Goal: Task Accomplishment & Management: Complete application form

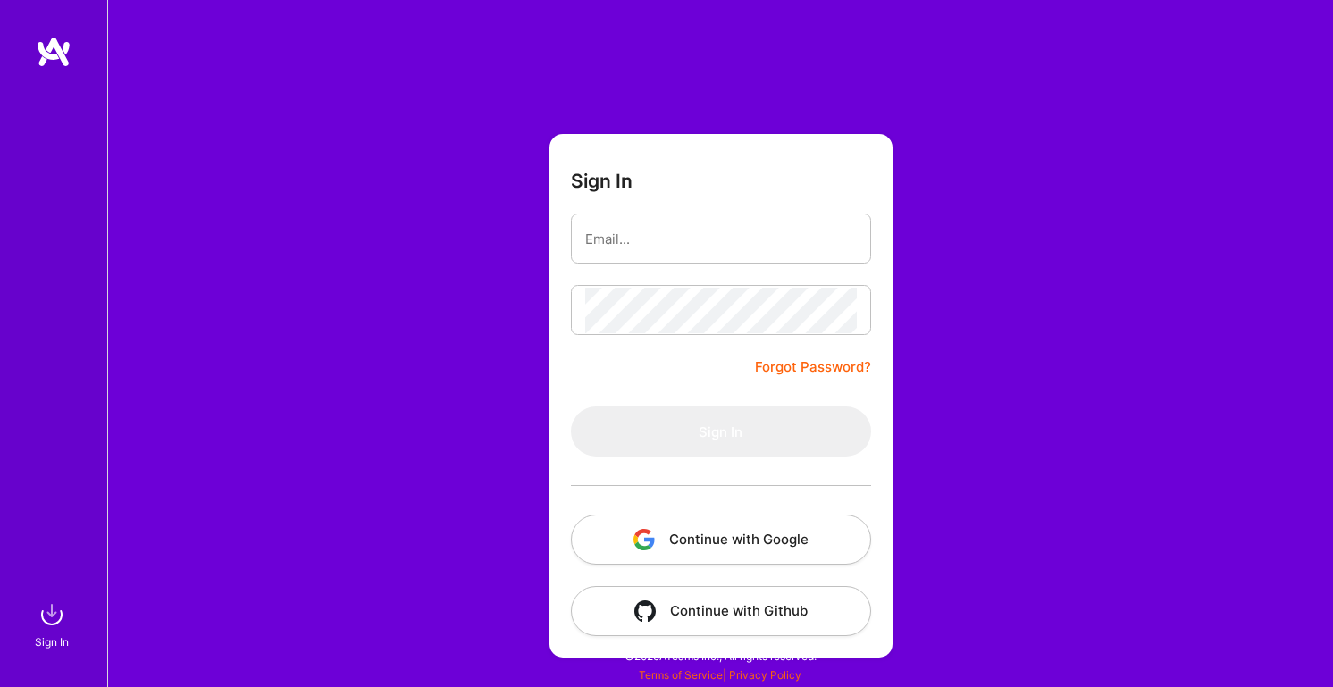
click at [769, 529] on button "Continue with Google" at bounding box center [721, 540] width 300 height 50
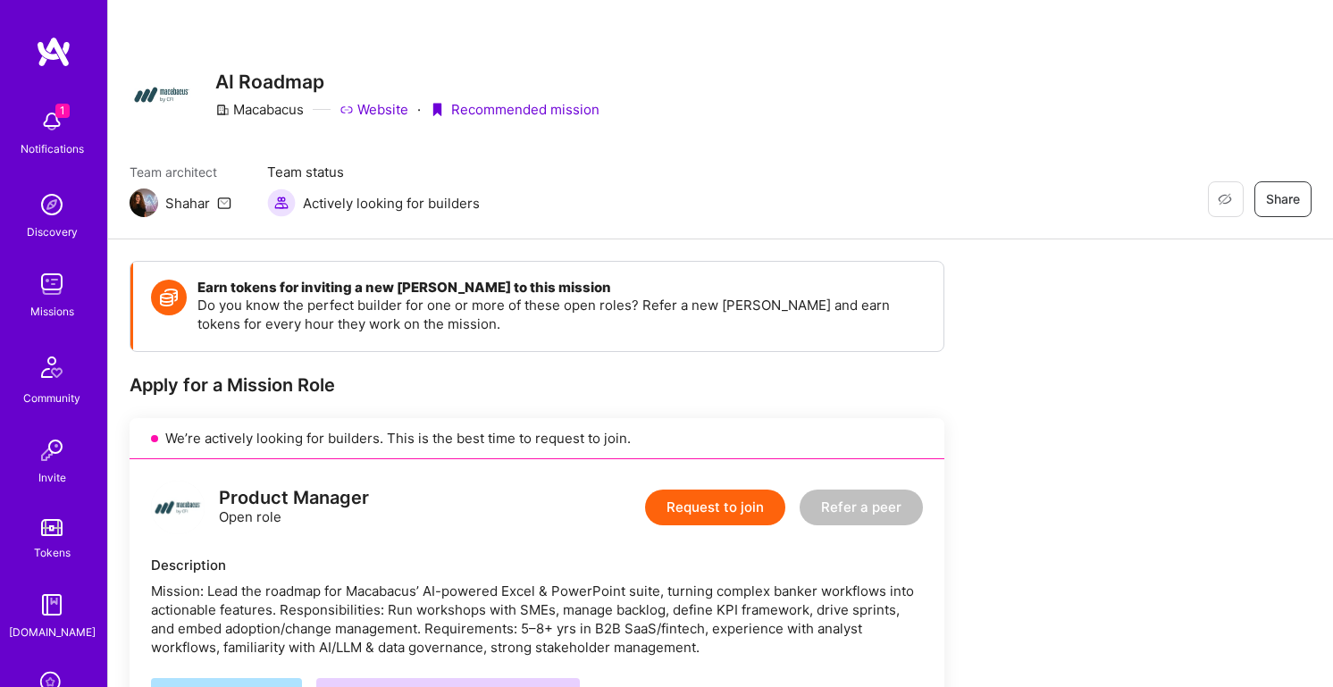
click at [54, 130] on img at bounding box center [52, 122] width 36 height 36
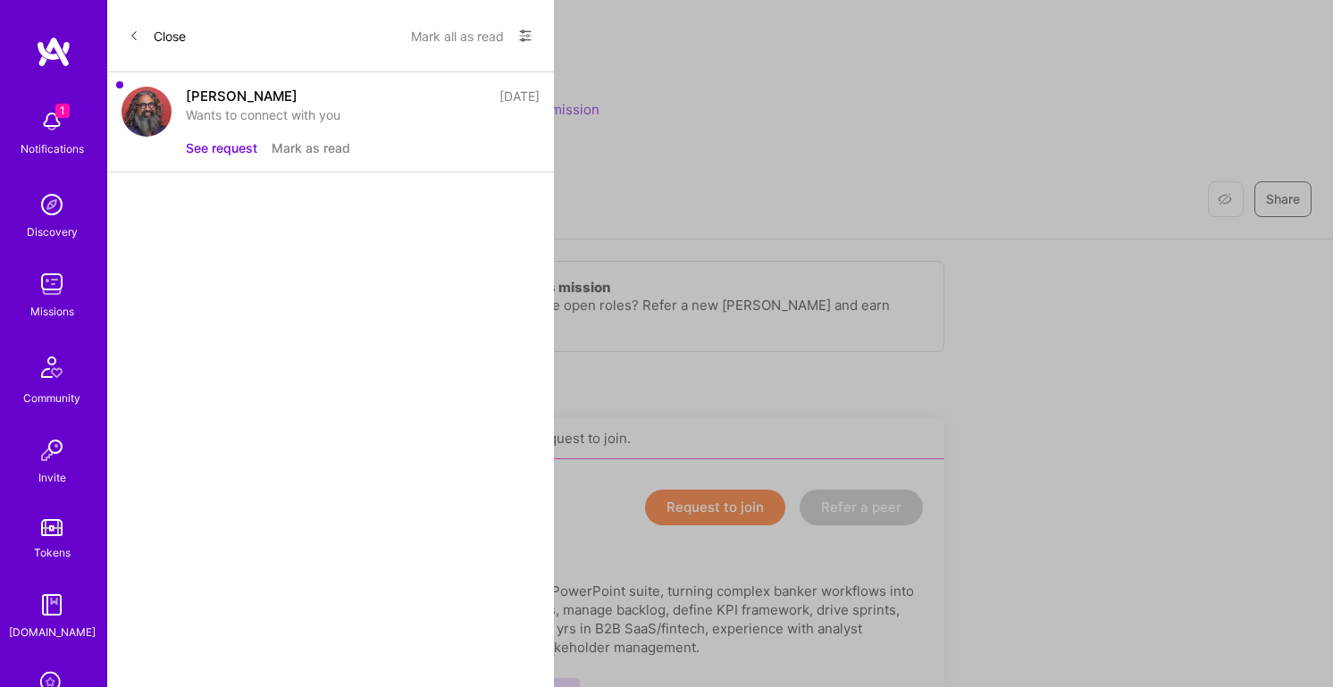
click at [268, 100] on div "[PERSON_NAME]" at bounding box center [242, 96] width 112 height 19
click at [228, 144] on button "See request" at bounding box center [221, 147] width 71 height 19
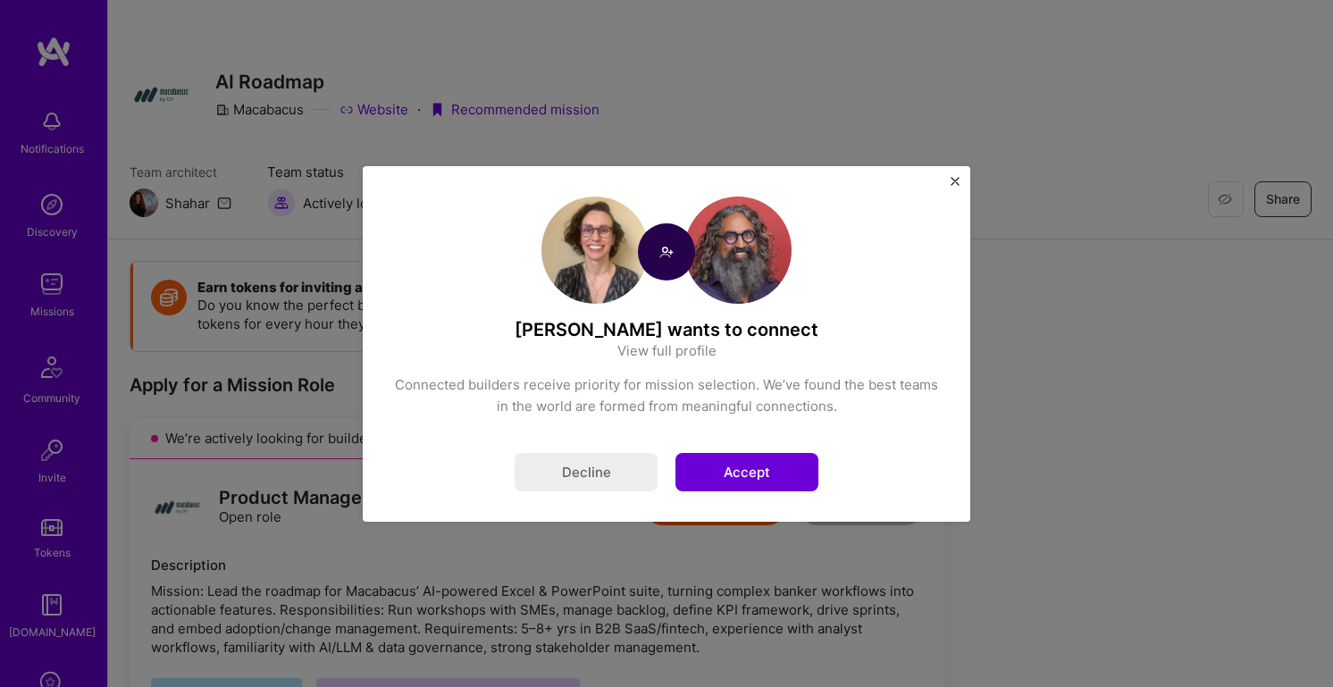
click at [741, 467] on button "Accept" at bounding box center [746, 472] width 143 height 38
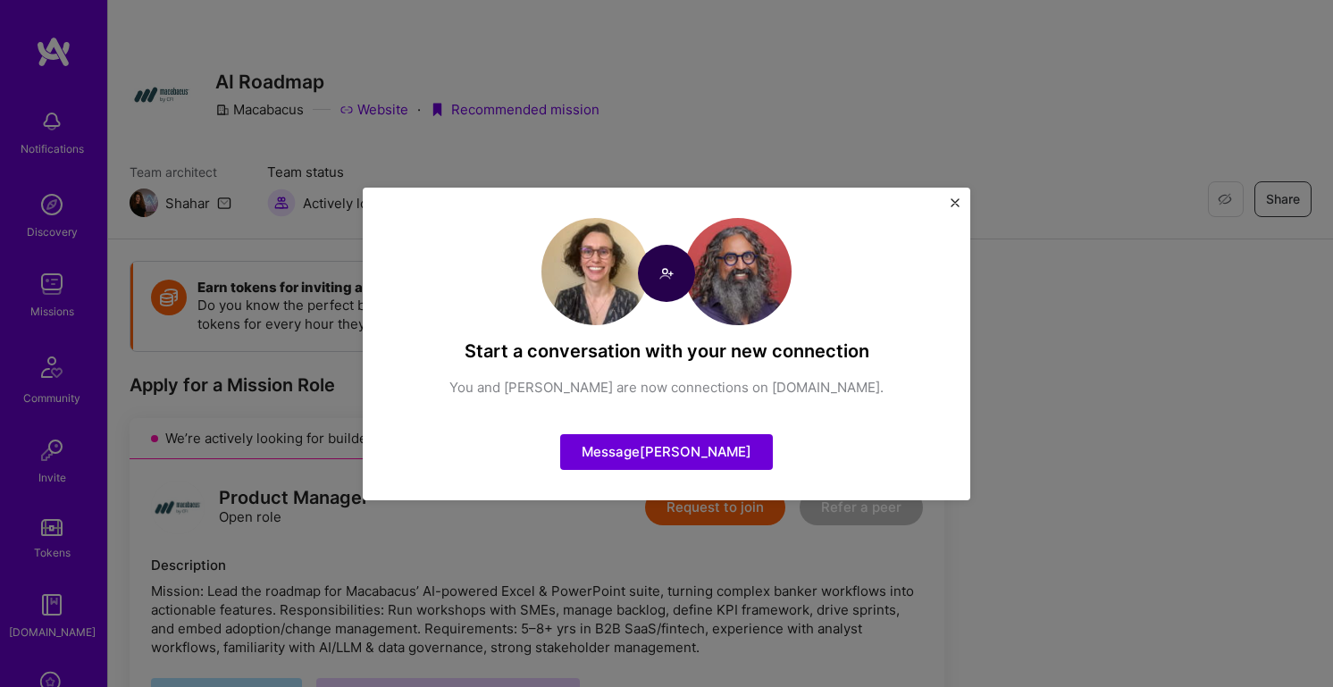
click at [960, 206] on div "Start a conversation with your new connection You and [PERSON_NAME] are now con…" at bounding box center [666, 344] width 607 height 313
click at [944, 203] on div "Start a conversation with your new connection You and [PERSON_NAME] are now con…" at bounding box center [666, 344] width 607 height 313
click at [948, 203] on div "Start a conversation with your new connection You and [PERSON_NAME] are now con…" at bounding box center [666, 344] width 607 height 313
click at [951, 203] on img "Close" at bounding box center [955, 202] width 9 height 9
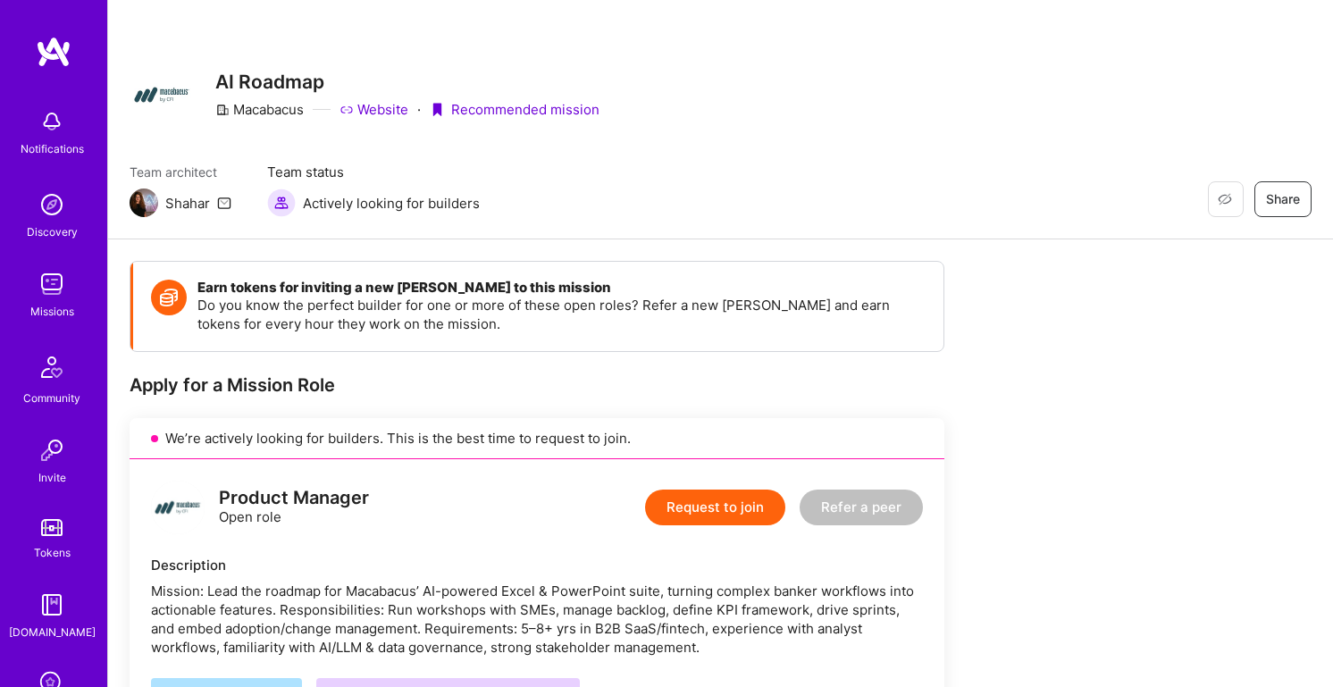
click at [59, 299] on img at bounding box center [52, 284] width 36 height 36
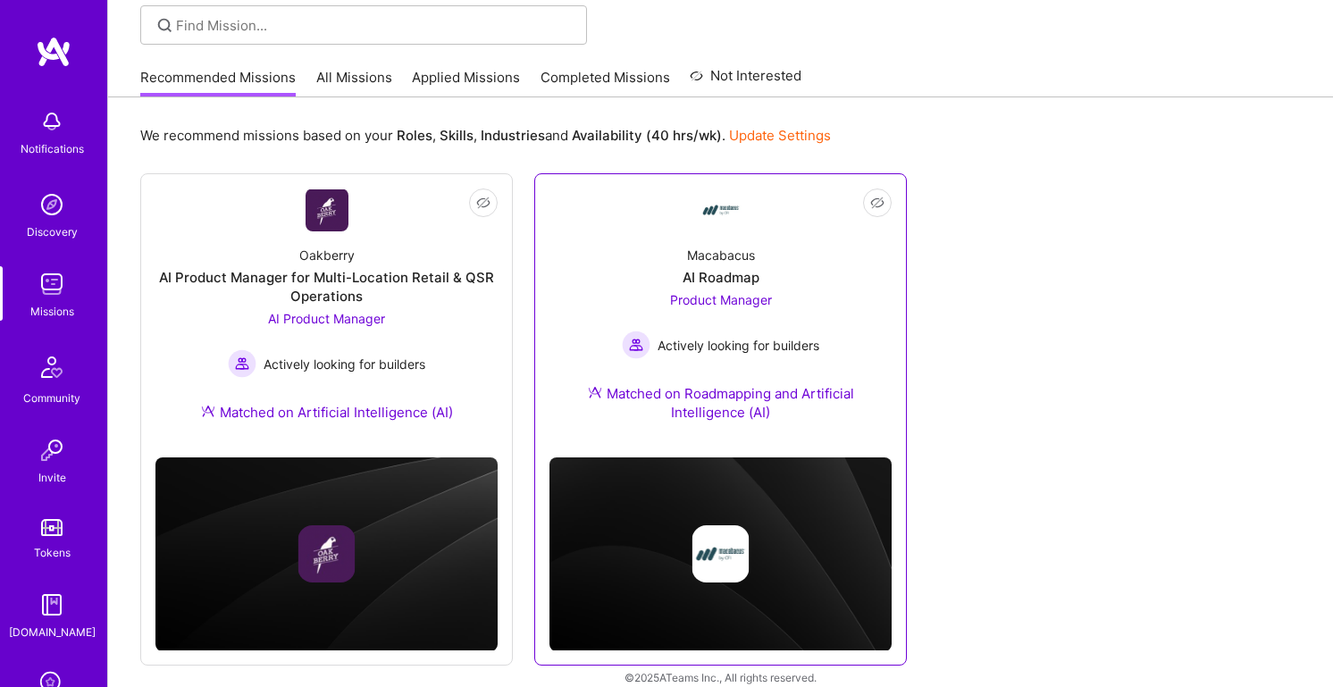
scroll to position [148, 0]
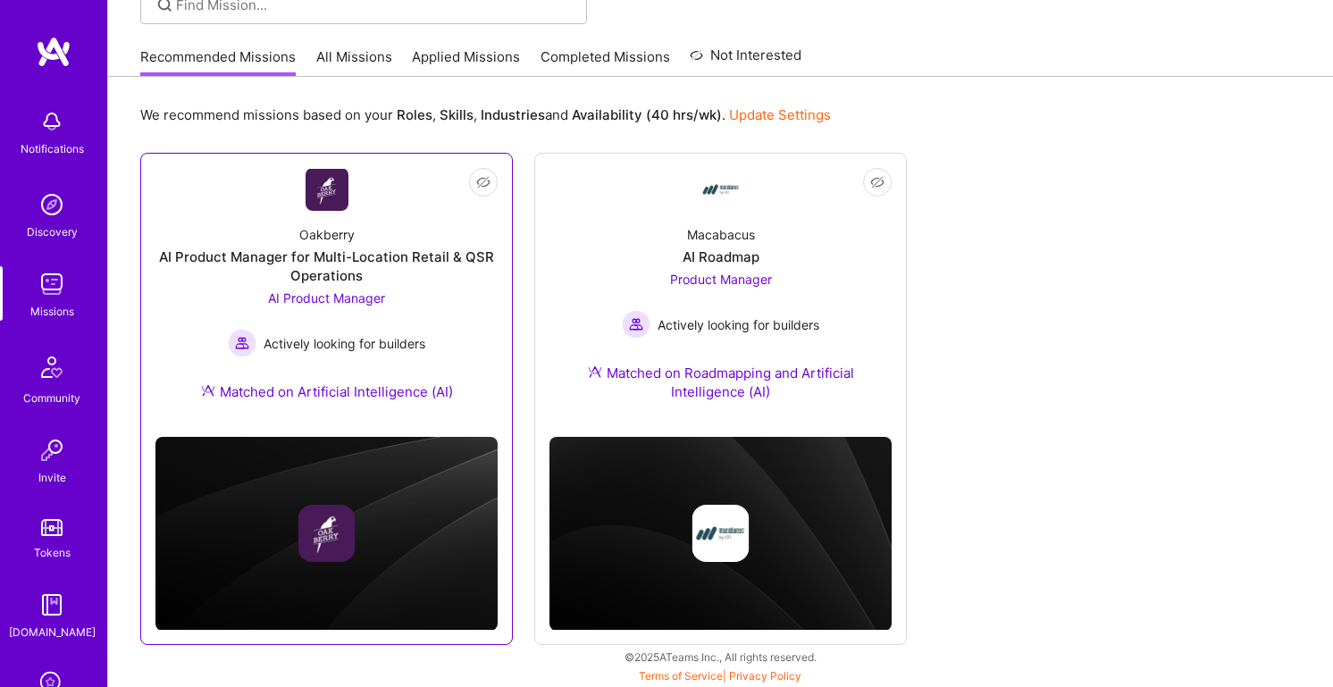
click at [434, 258] on div "AI Product Manager for Multi-Location Retail & QSR Operations" at bounding box center [326, 266] width 342 height 38
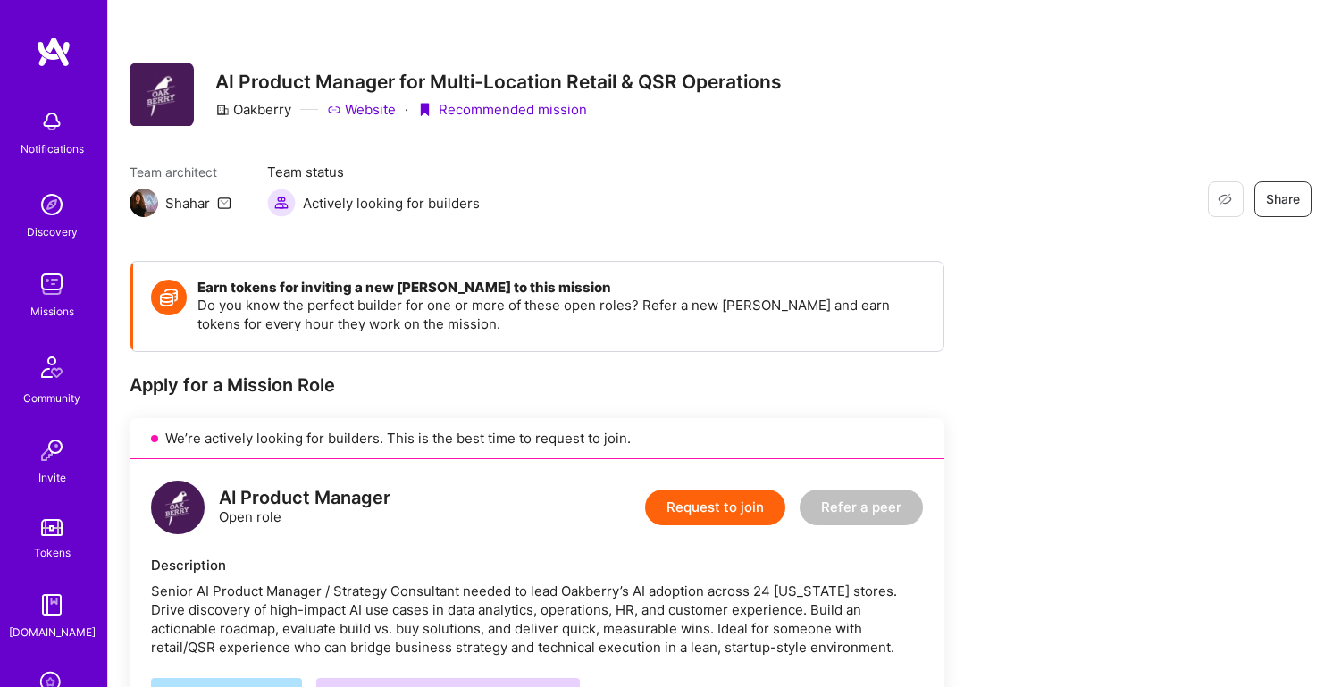
click at [49, 287] on img at bounding box center [52, 284] width 36 height 36
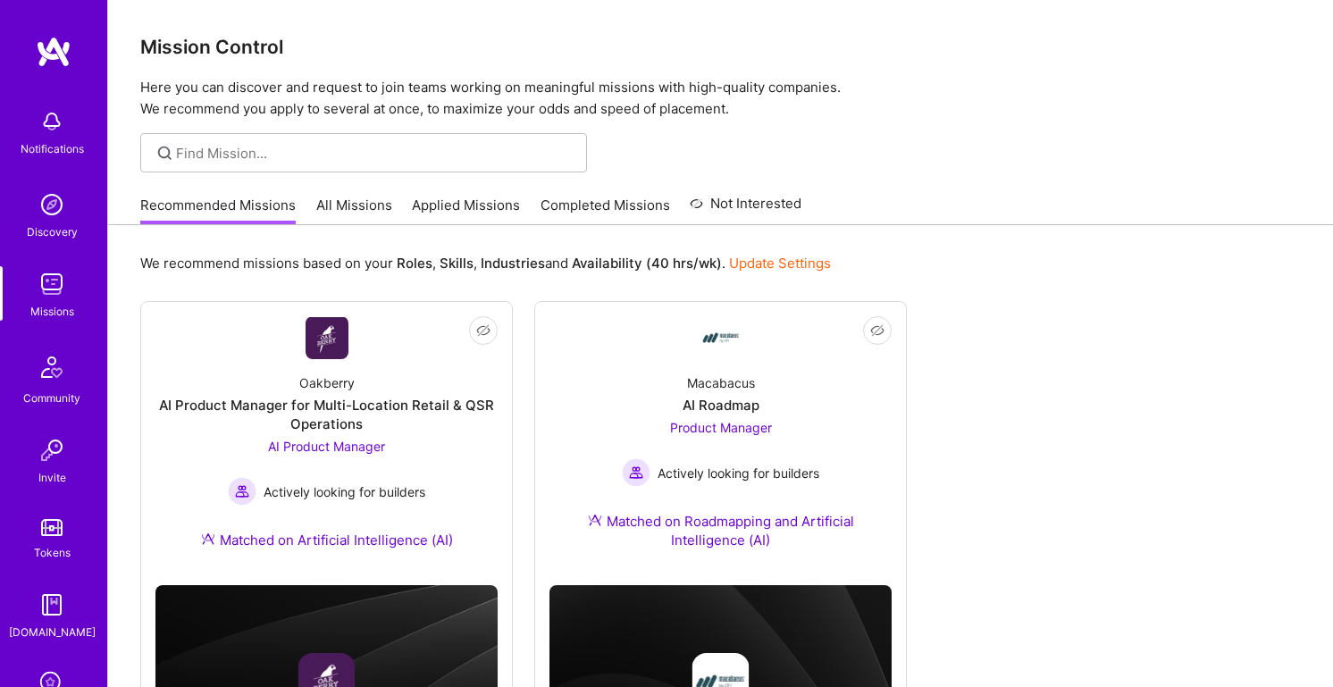
click at [473, 201] on link "Applied Missions" at bounding box center [466, 210] width 108 height 29
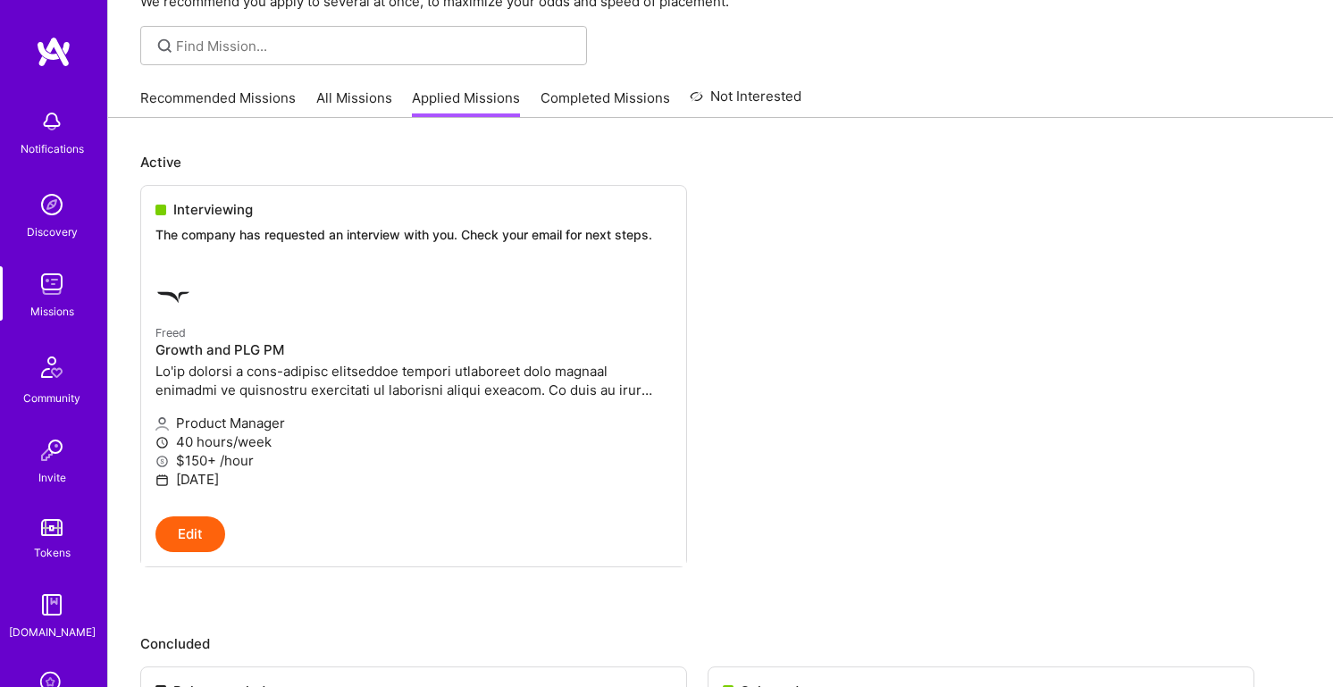
scroll to position [112, 0]
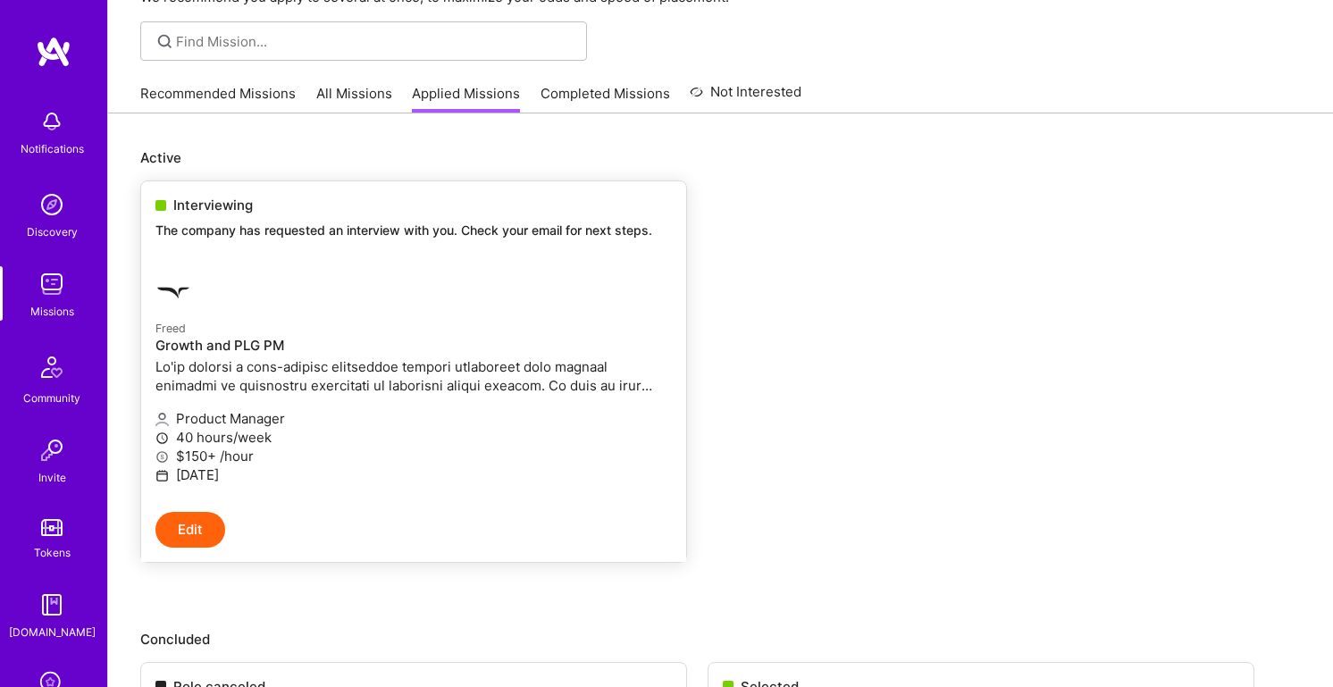
click at [415, 291] on div at bounding box center [327, 293] width 344 height 36
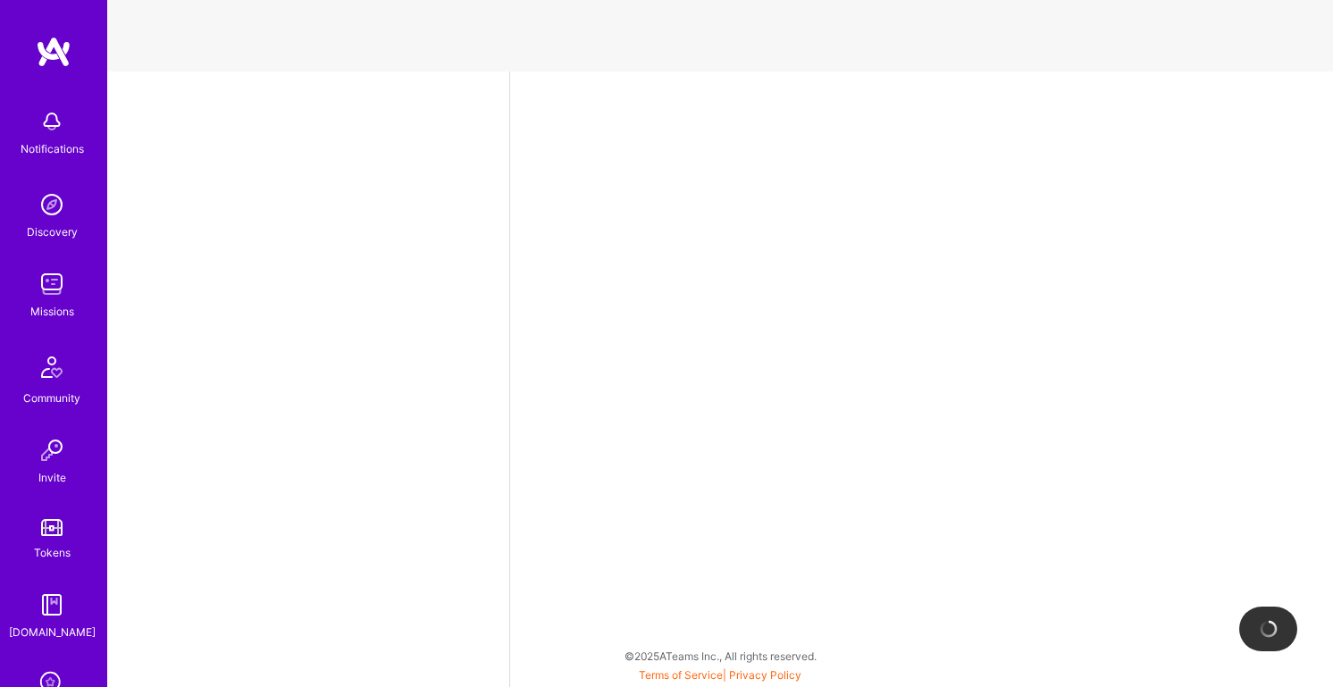
select select "US"
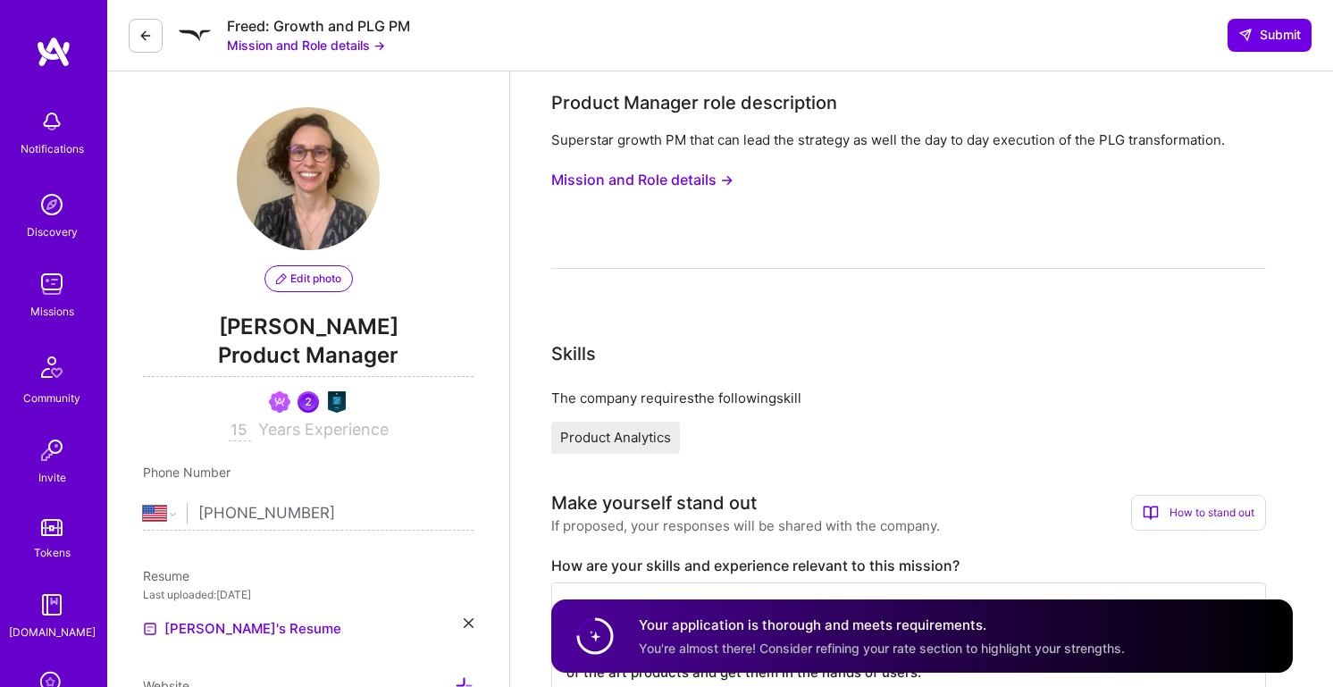
click at [638, 179] on button "Mission and Role details →" at bounding box center [642, 179] width 182 height 33
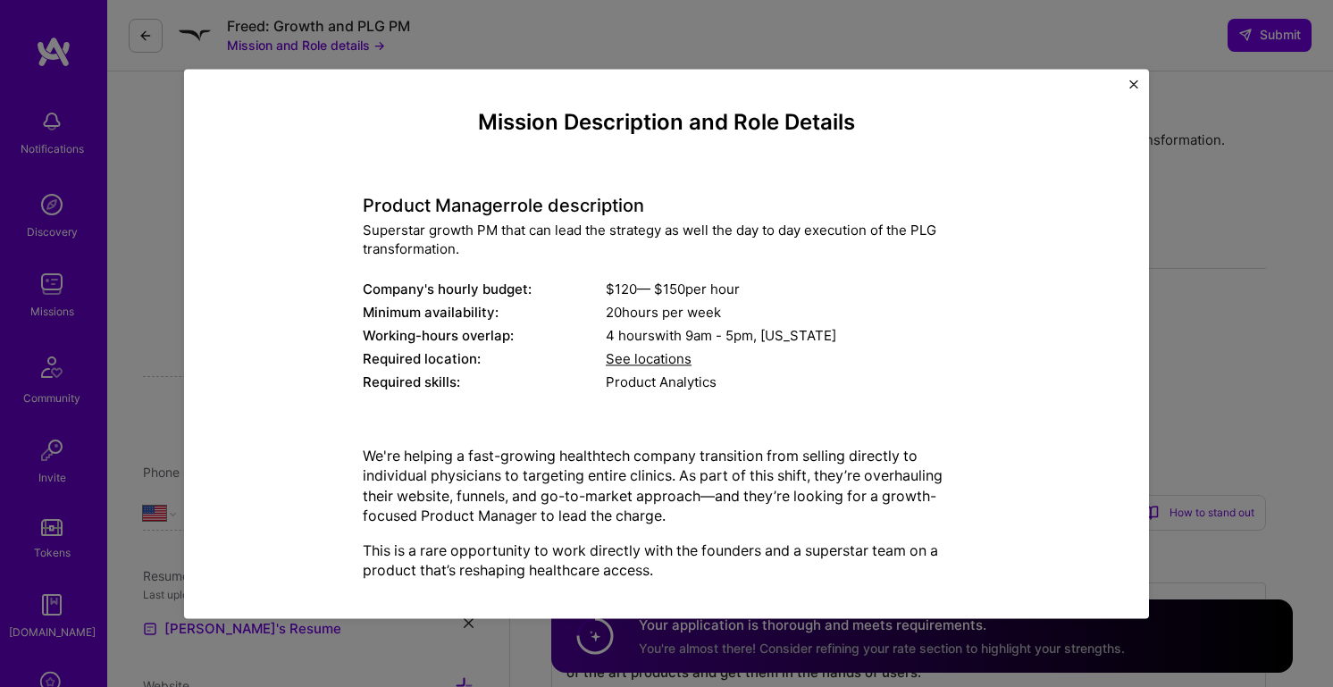
click at [656, 360] on span "See locations" at bounding box center [649, 358] width 86 height 17
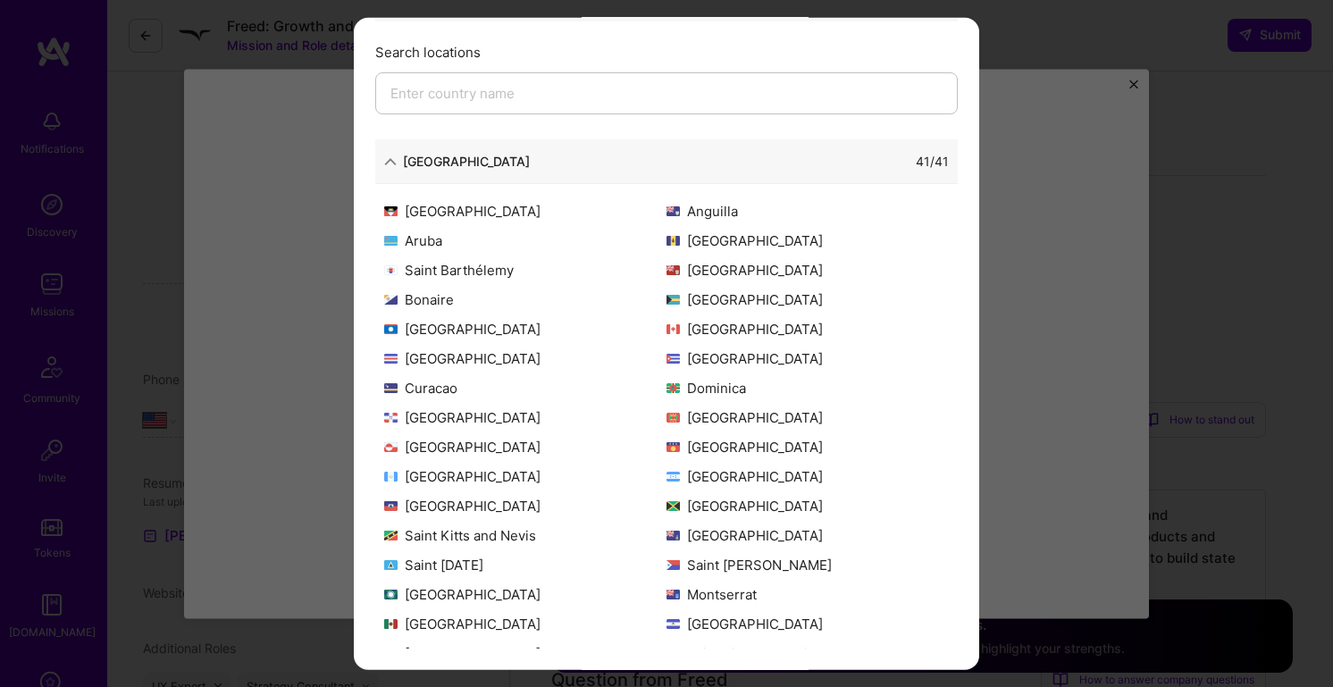
click at [1120, 184] on div "Allowed Locations The locations that client marked as required will show up her…" at bounding box center [666, 343] width 1333 height 687
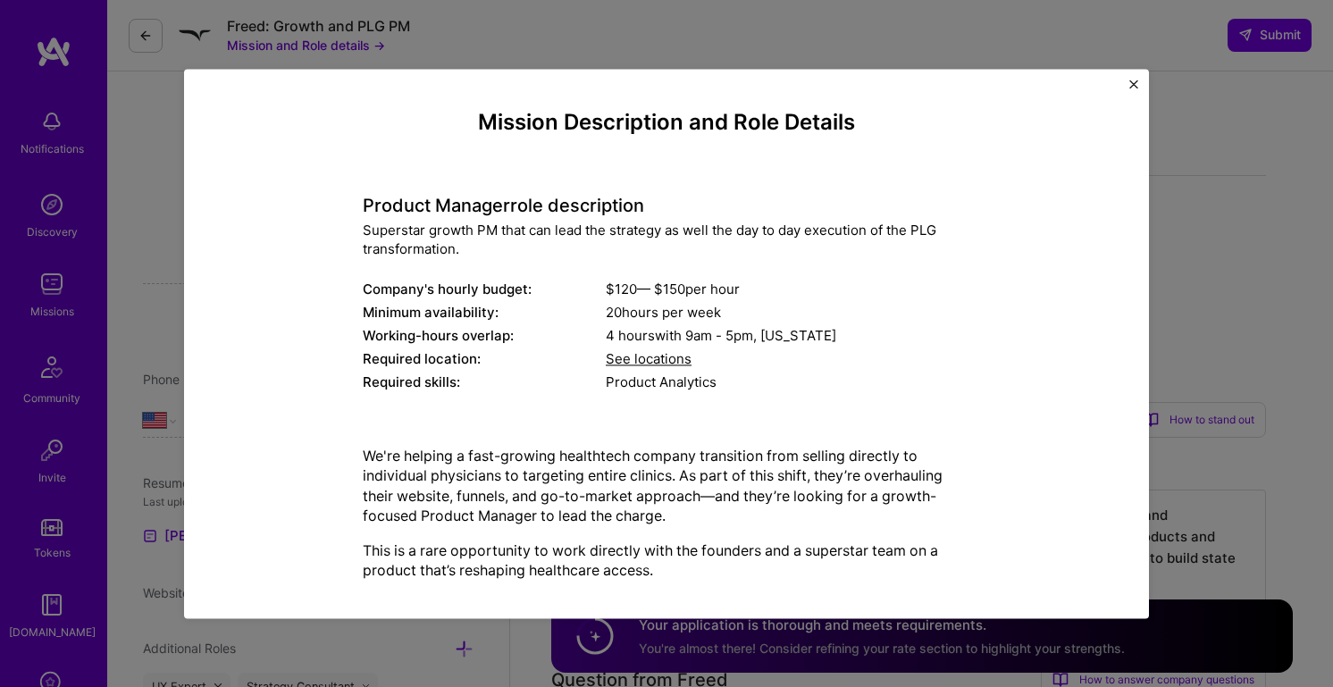
click at [1131, 89] on button "Close" at bounding box center [1133, 89] width 9 height 19
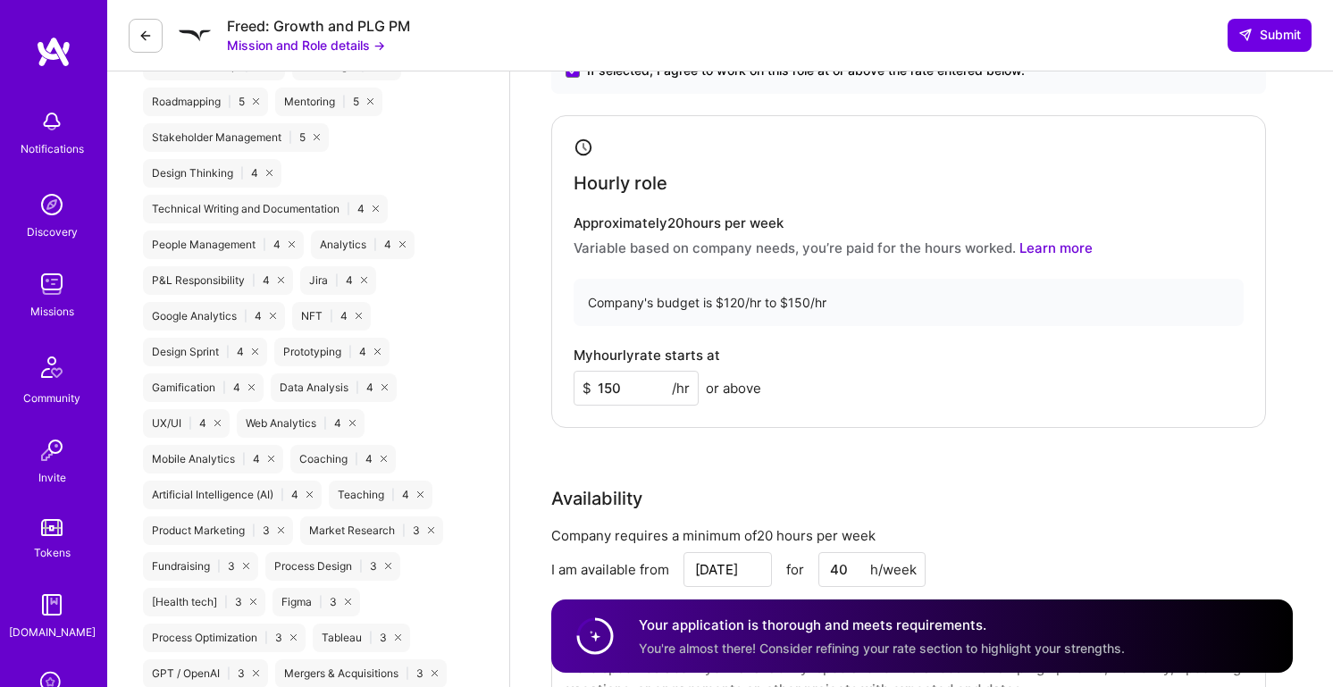
scroll to position [1065, 0]
click at [142, 29] on icon at bounding box center [145, 36] width 14 height 14
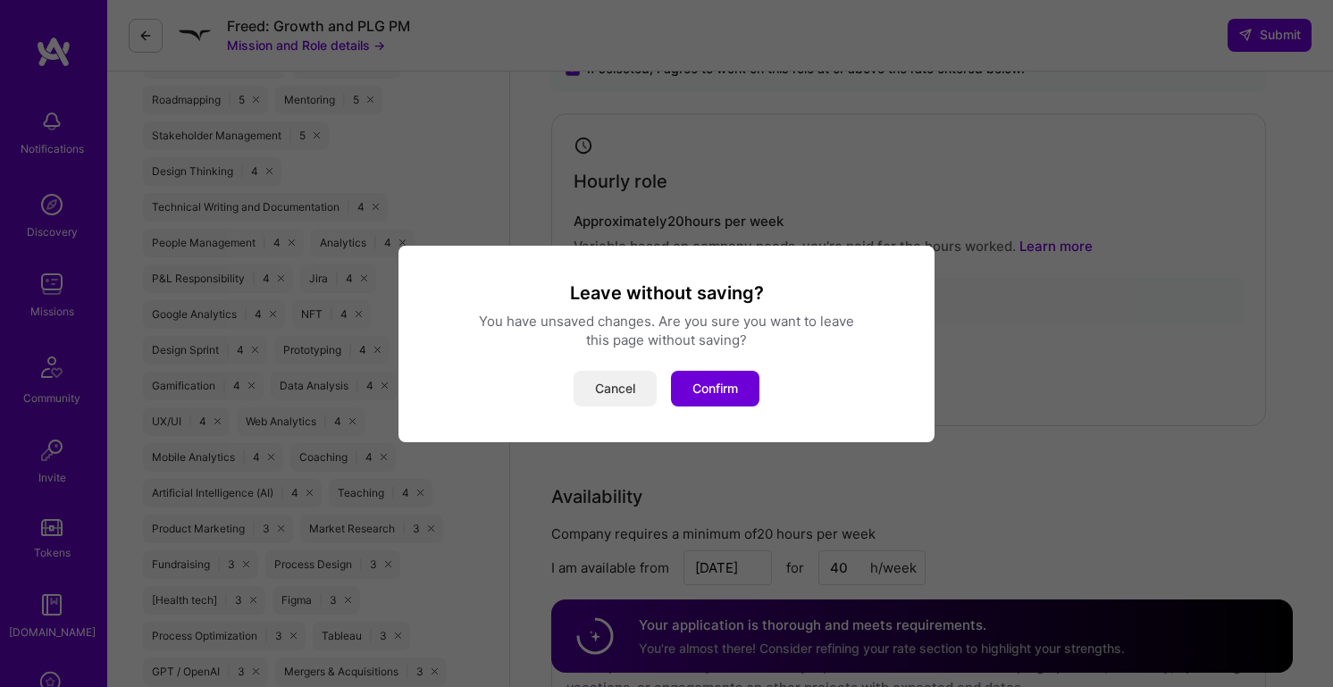
click at [623, 386] on button "Cancel" at bounding box center [615, 389] width 83 height 36
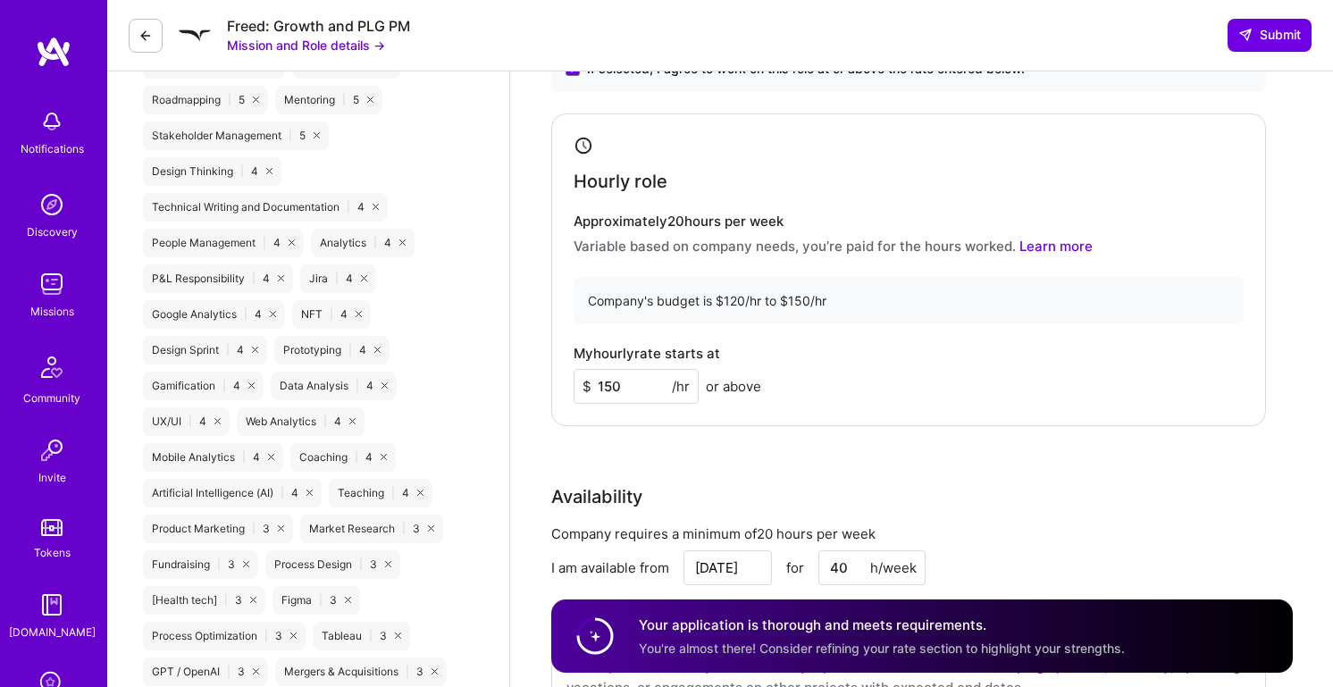
click at [140, 29] on icon at bounding box center [145, 36] width 14 height 14
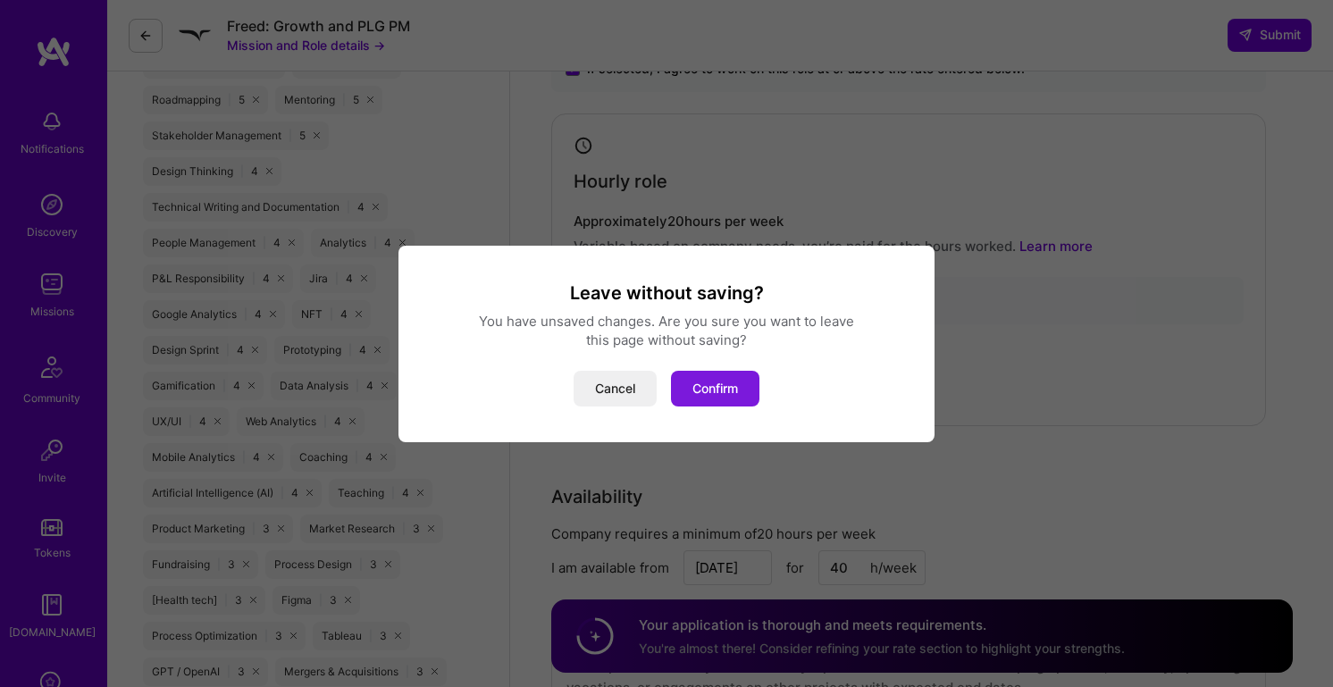
click at [704, 390] on button "Confirm" at bounding box center [715, 389] width 88 height 36
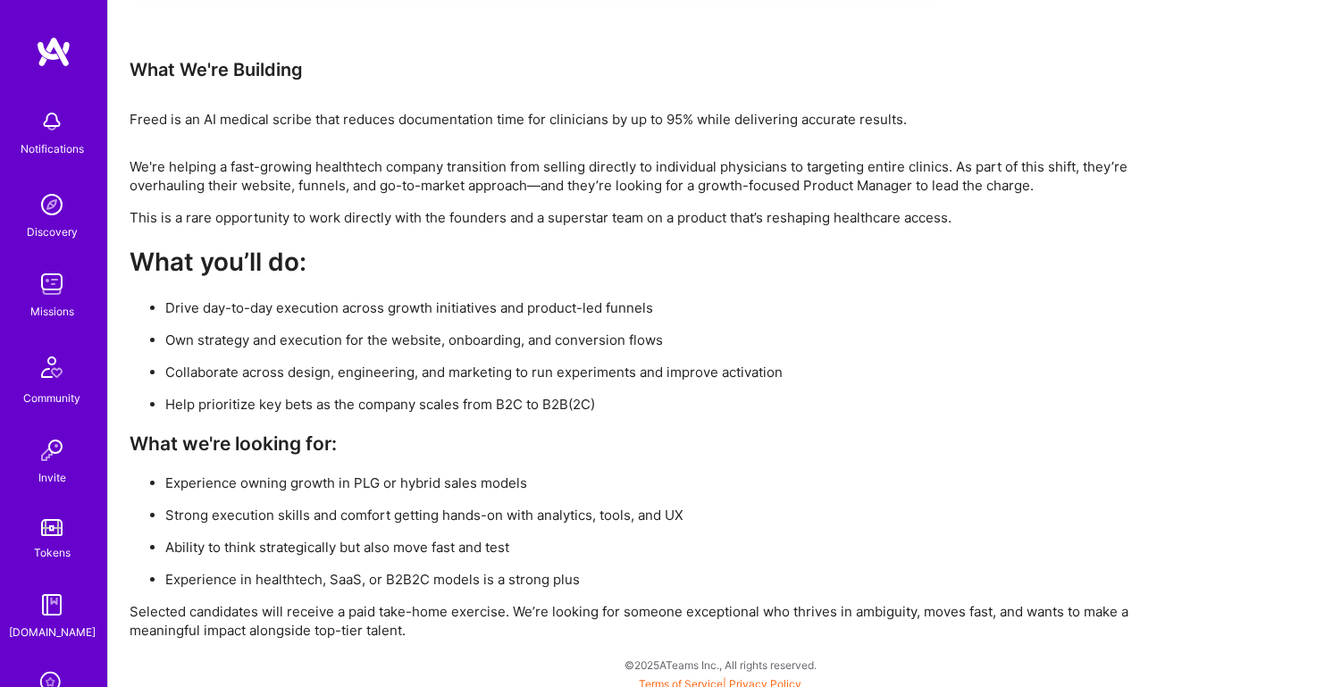
scroll to position [1001, 0]
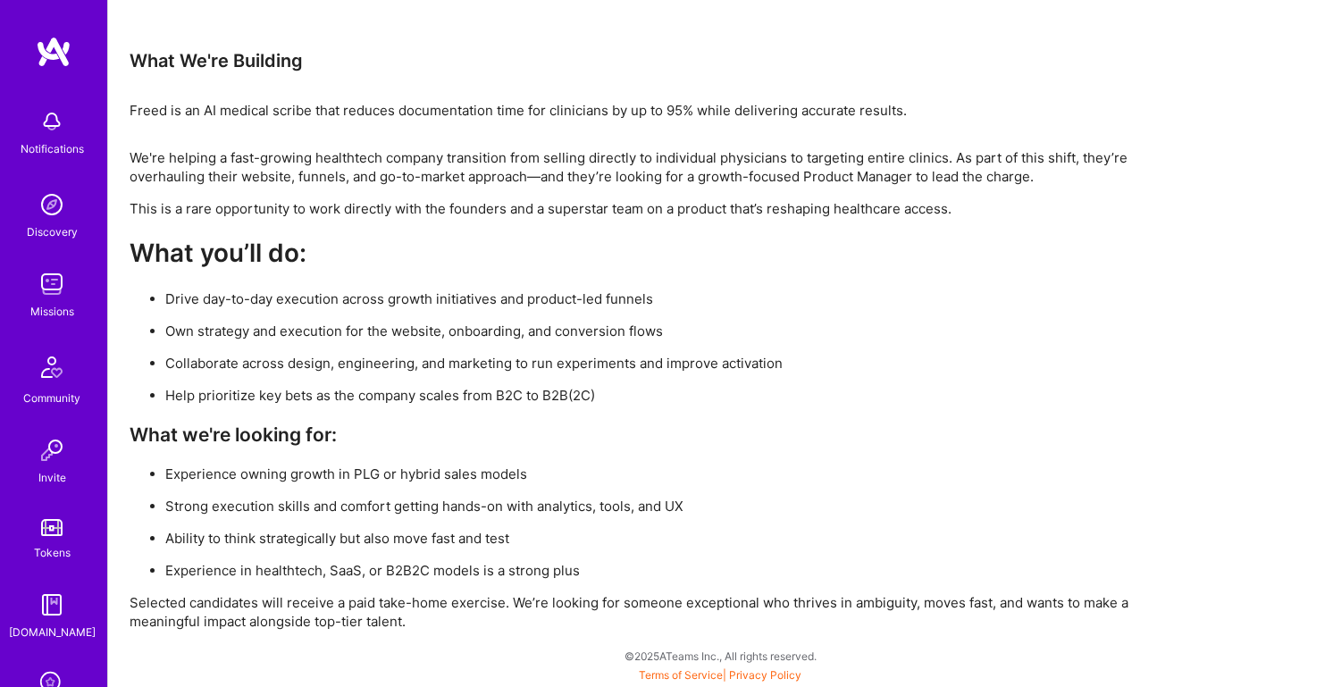
click at [43, 296] on img at bounding box center [52, 284] width 36 height 36
